Goal: Navigation & Orientation: Find specific page/section

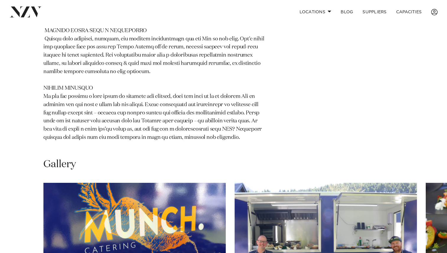
scroll to position [422, 0]
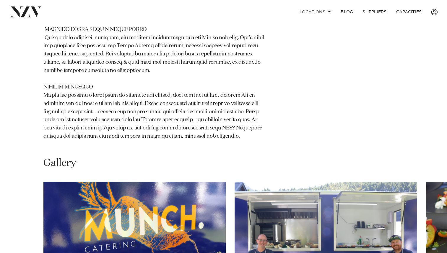
click at [328, 12] on span at bounding box center [330, 11] width 4 height 2
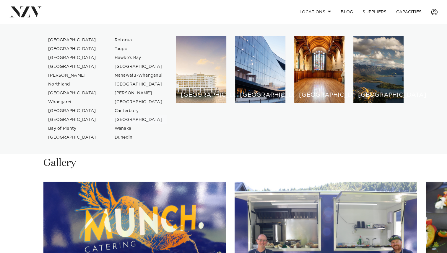
click at [137, 120] on link "[GEOGRAPHIC_DATA]" at bounding box center [139, 119] width 58 height 9
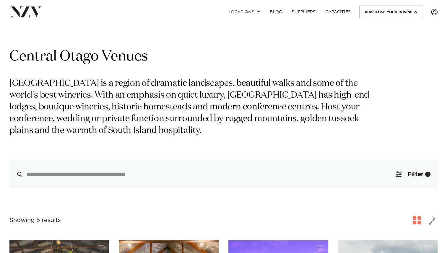
click at [258, 11] on span at bounding box center [259, 11] width 4 height 2
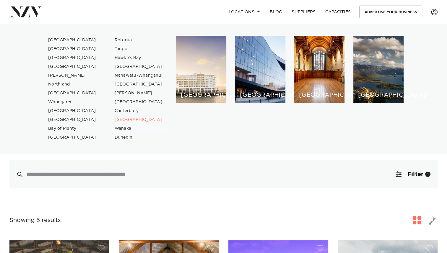
click at [123, 129] on link "Wanaka" at bounding box center [139, 128] width 58 height 9
